Goal: Find specific page/section: Find specific page/section

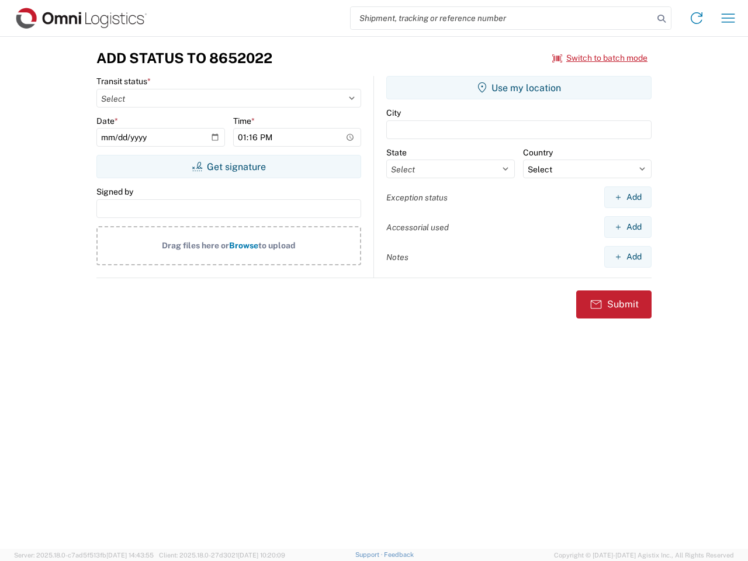
click at [502, 18] on input "search" at bounding box center [502, 18] width 303 height 22
click at [662, 19] on icon at bounding box center [662, 19] width 16 height 16
click at [697, 18] on icon at bounding box center [696, 18] width 19 height 19
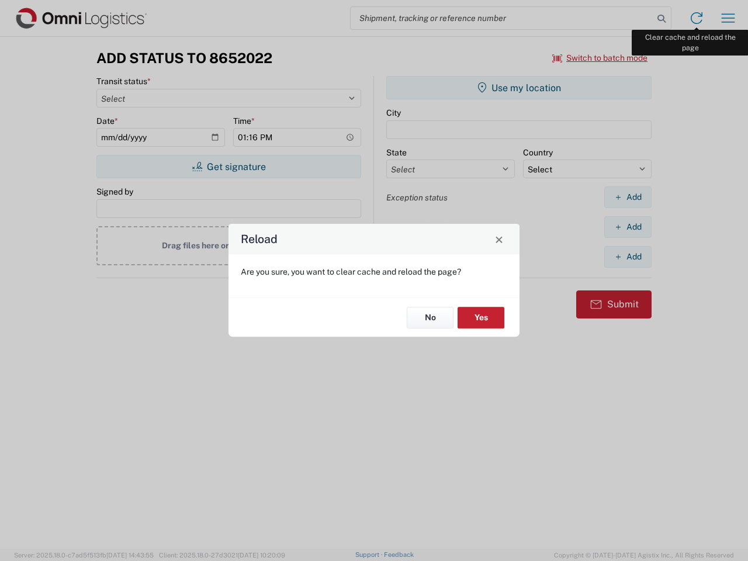
click at [728, 18] on div "Reload Are you sure, you want to clear cache and reload the page? No Yes" at bounding box center [374, 280] width 748 height 561
click at [600, 58] on div "Reload Are you sure, you want to clear cache and reload the page? No Yes" at bounding box center [374, 280] width 748 height 561
click at [229, 167] on div "Reload Are you sure, you want to clear cache and reload the page? No Yes" at bounding box center [374, 280] width 748 height 561
click at [519, 88] on div "Reload Are you sure, you want to clear cache and reload the page? No Yes" at bounding box center [374, 280] width 748 height 561
click at [628, 197] on div "Reload Are you sure, you want to clear cache and reload the page? No Yes" at bounding box center [374, 280] width 748 height 561
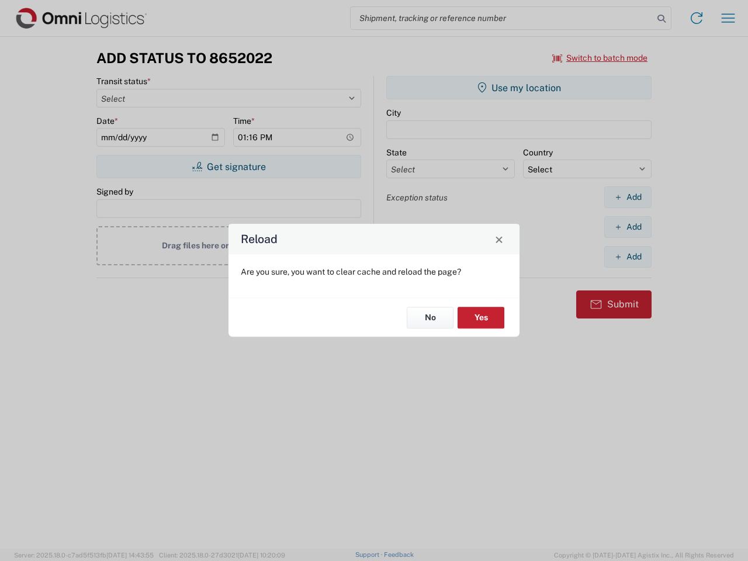
click at [628, 227] on div "Reload Are you sure, you want to clear cache and reload the page? No Yes" at bounding box center [374, 280] width 748 height 561
click at [628, 257] on div "Reload Are you sure, you want to clear cache and reload the page? No Yes" at bounding box center [374, 280] width 748 height 561
